Goal: Transaction & Acquisition: Obtain resource

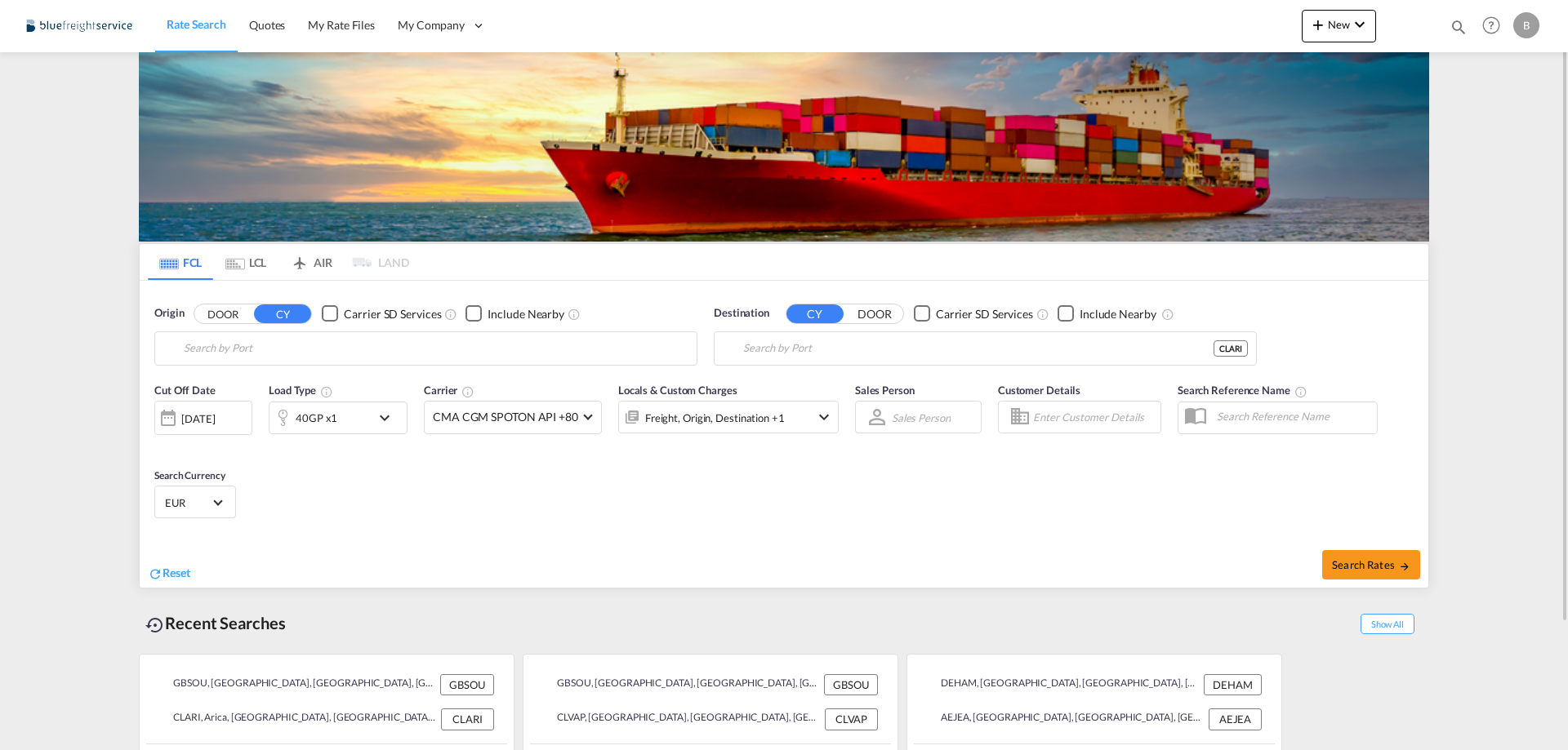
type input "[GEOGRAPHIC_DATA], GBSOU"
type input "Arica, CLARI"
click at [274, 354] on input "[GEOGRAPHIC_DATA], GBSOU" at bounding box center [436, 348] width 505 height 25
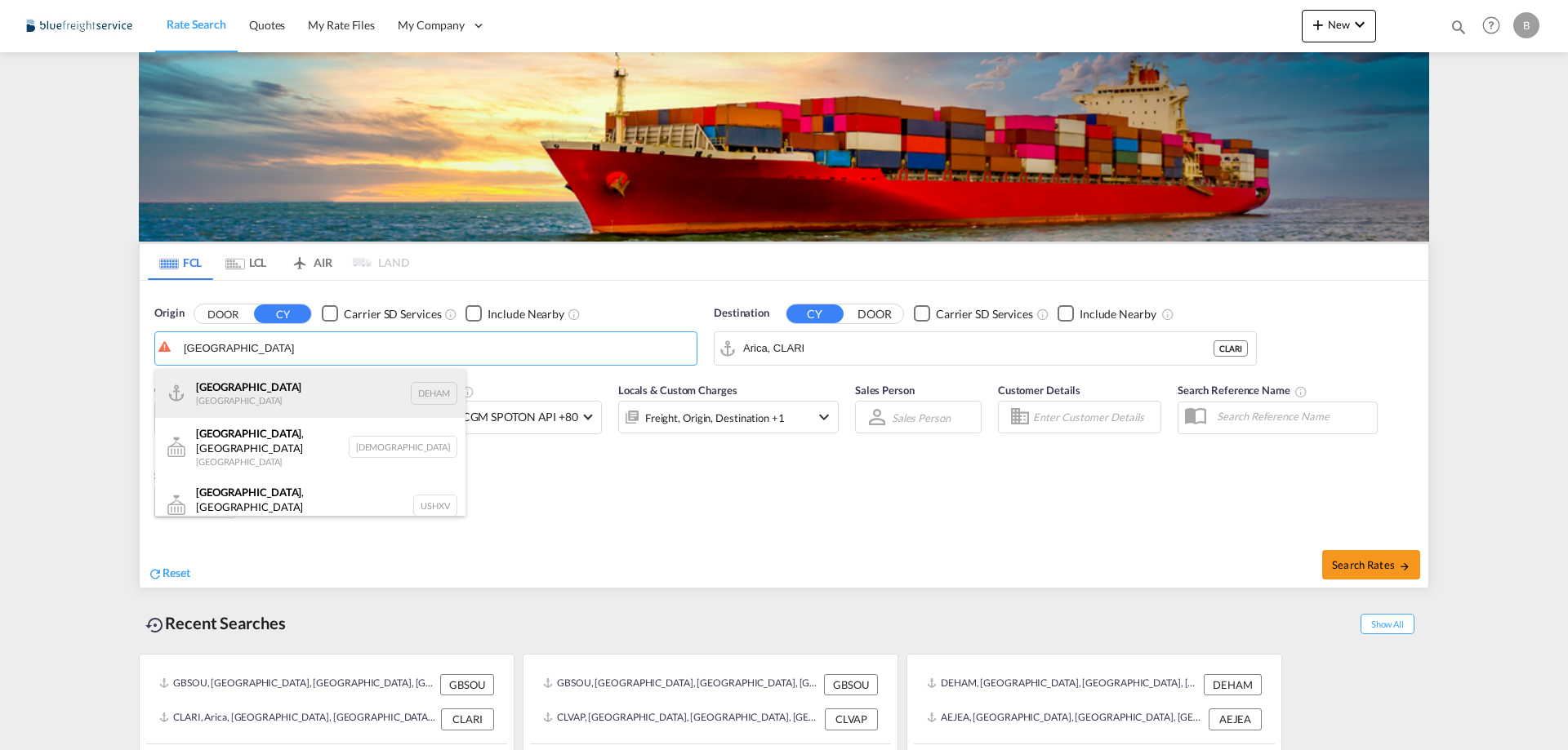
click at [251, 398] on div "[GEOGRAPHIC_DATA] [GEOGRAPHIC_DATA] DEHAM" at bounding box center [311, 393] width 311 height 49
type input "[GEOGRAPHIC_DATA], [GEOGRAPHIC_DATA]"
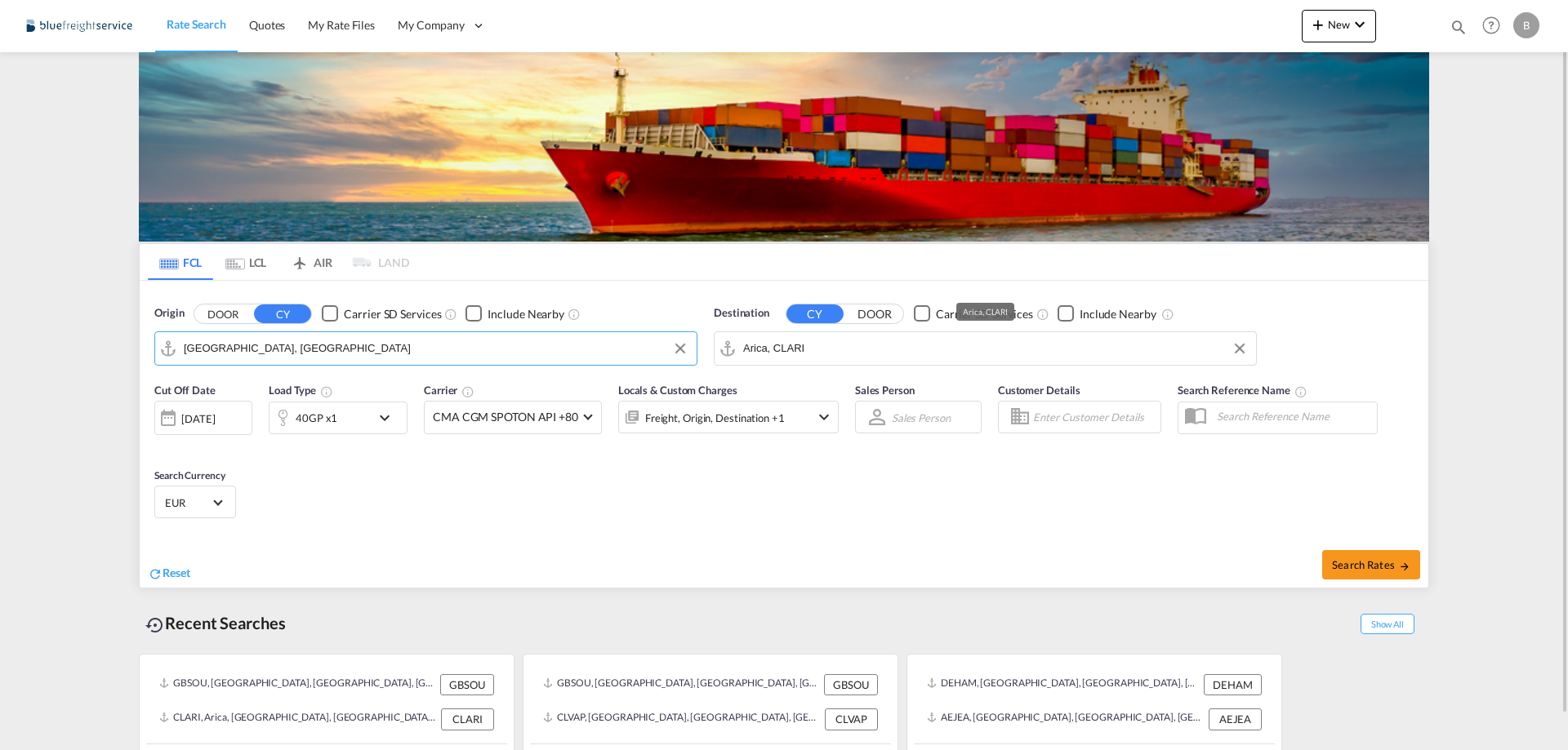
click at [905, 348] on input "Arica, CLARI" at bounding box center [996, 348] width 505 height 25
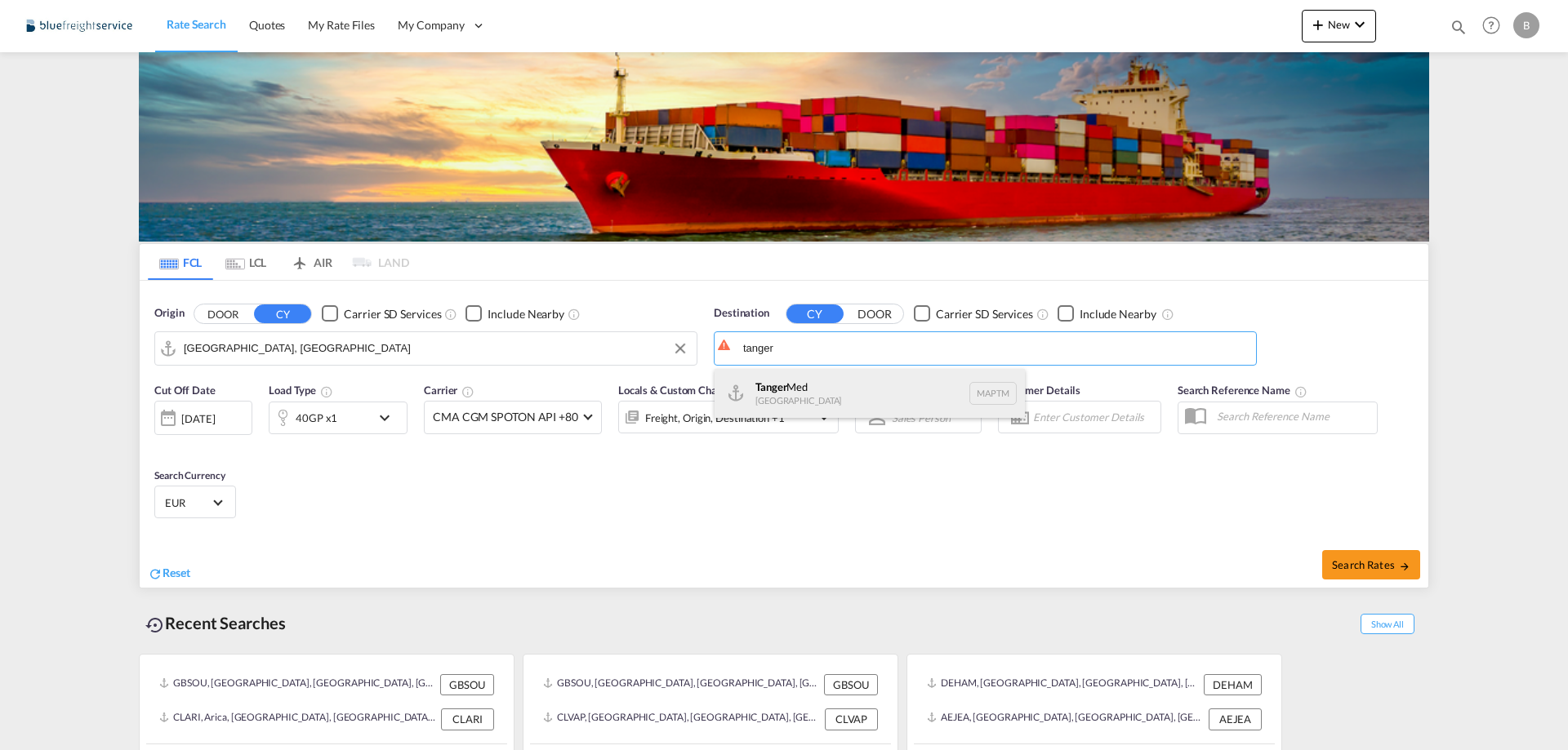
click at [829, 388] on div "Tanger Med [GEOGRAPHIC_DATA] MAPTM" at bounding box center [869, 393] width 311 height 49
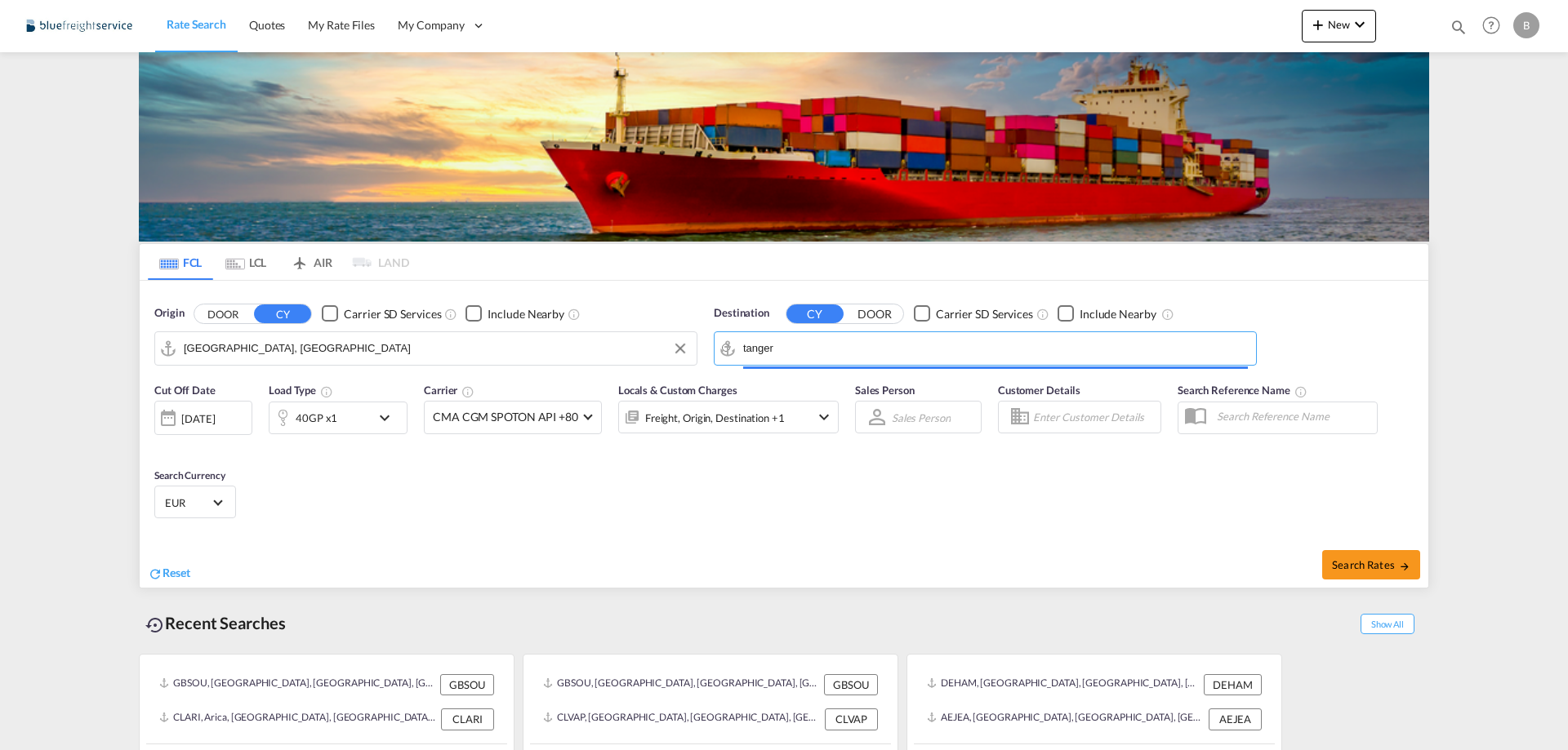
type input "Tanger Med, MAPTM"
click at [369, 415] on div "40GP x1" at bounding box center [320, 418] width 101 height 33
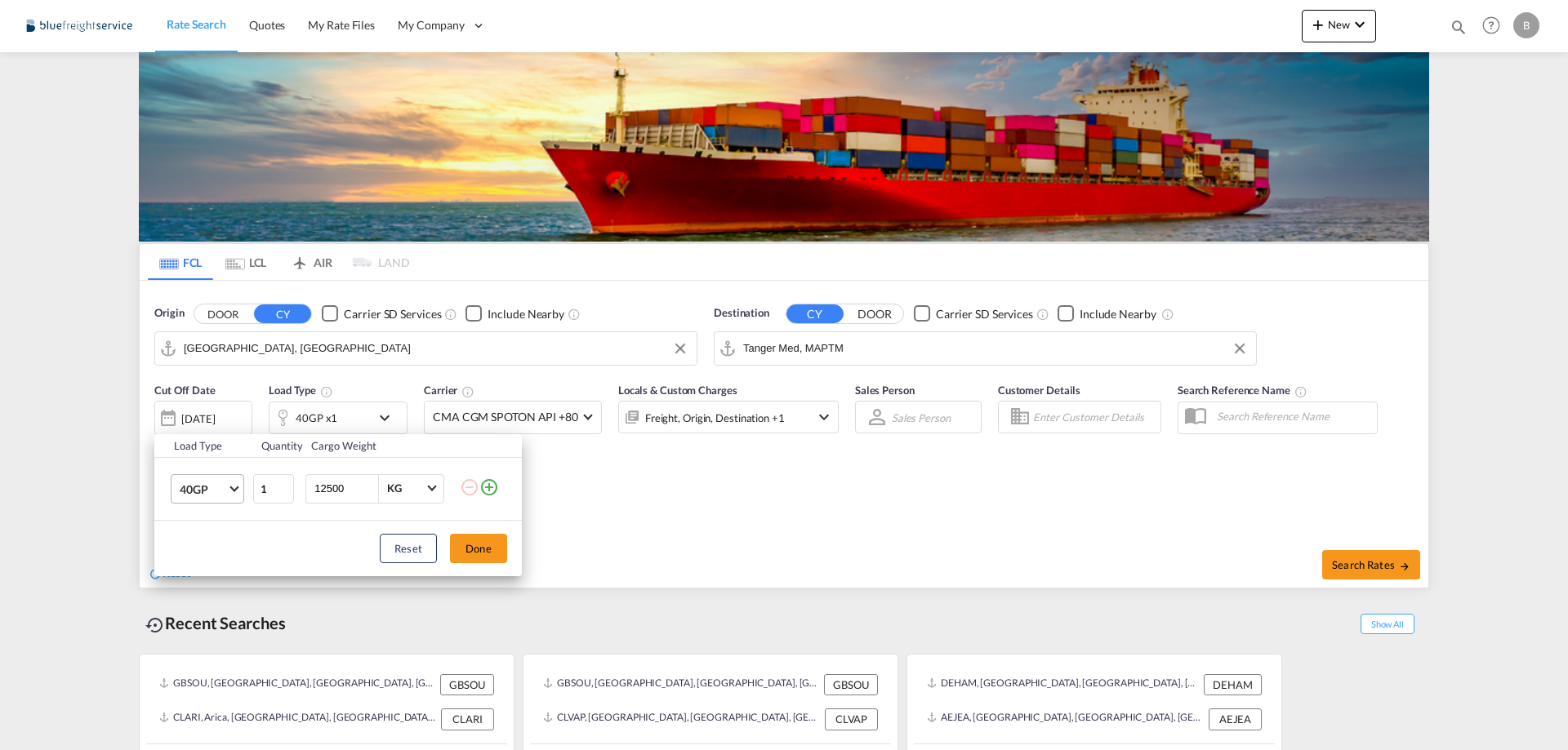
click at [231, 493] on md-select-value "40GP" at bounding box center [210, 489] width 65 height 27
click at [197, 455] on div "20GP" at bounding box center [193, 450] width 28 height 16
click at [497, 549] on button "Done" at bounding box center [478, 548] width 58 height 29
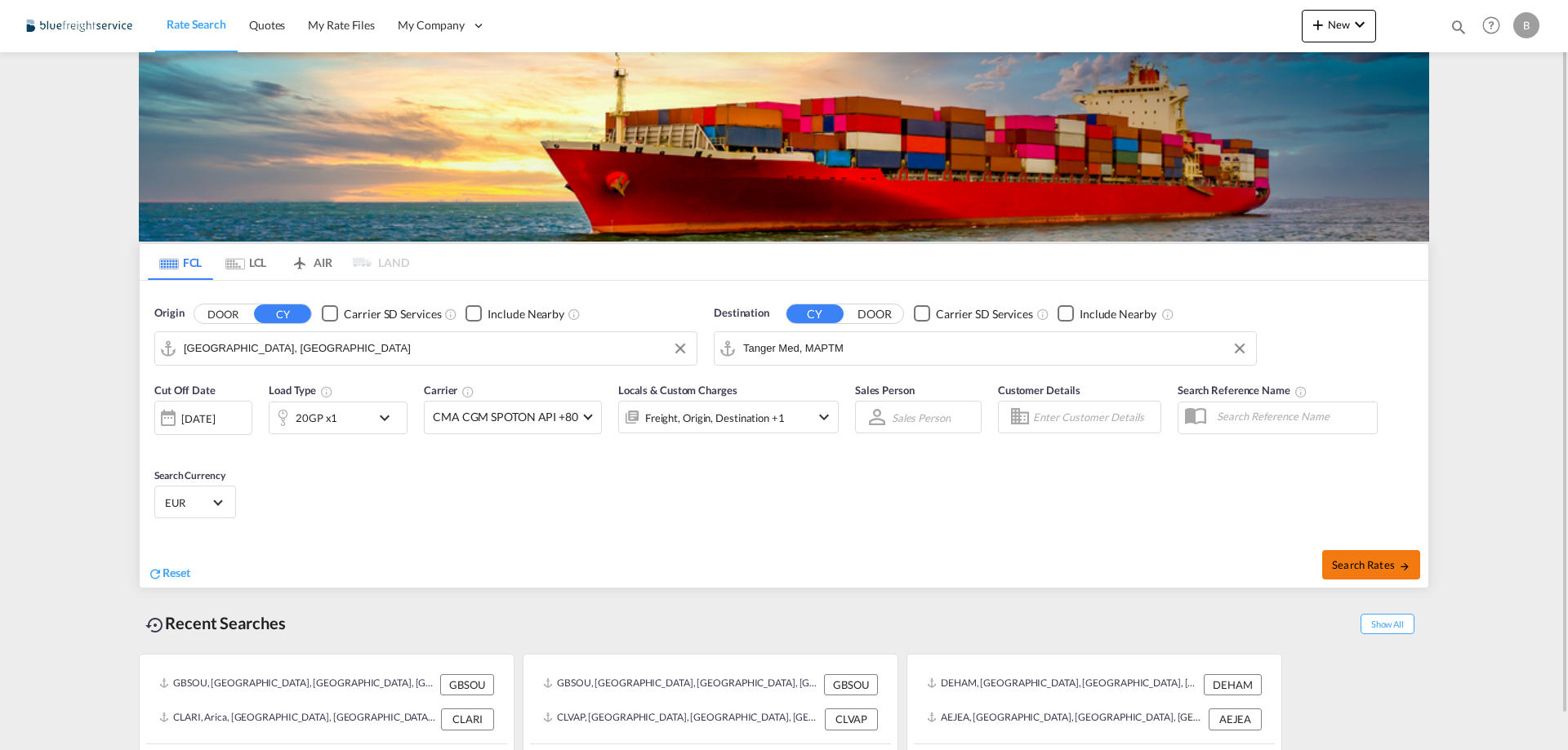
click at [1395, 566] on span "Search Rates" at bounding box center [1371, 565] width 78 height 13
type input "DEHAM to MAPTM / [DATE]"
